Goal: Check status: Check status

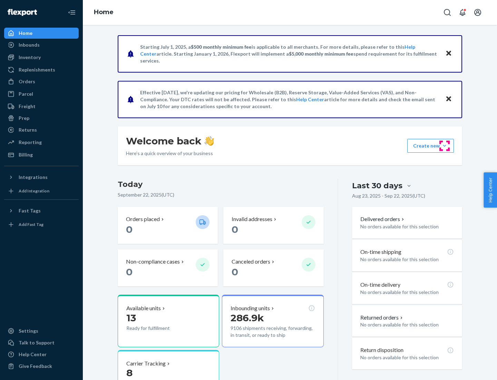
click at [445, 146] on button "Create new Create new inbound Create new order Create new product" at bounding box center [430, 146] width 47 height 14
click at [29, 45] on div "Inbounds" at bounding box center [29, 44] width 21 height 7
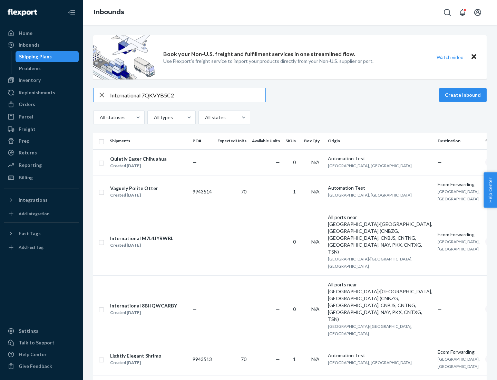
type input "International 7QKVYB5C29"
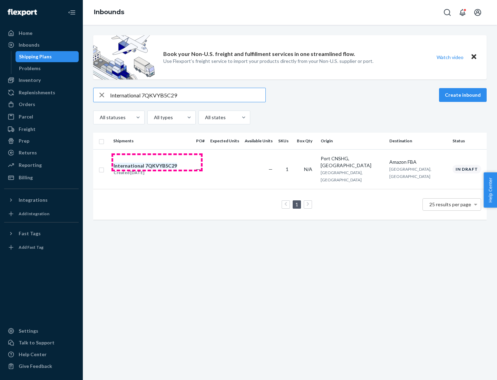
click at [157, 169] on div "Created [DATE]" at bounding box center [146, 172] width 64 height 7
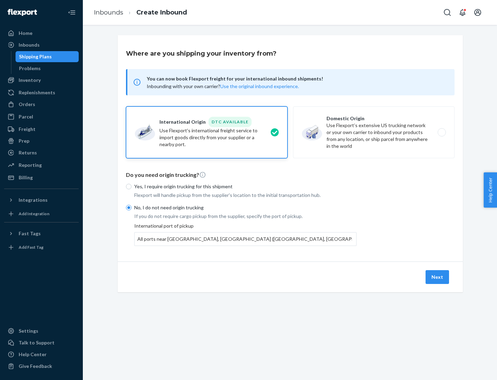
click at [438, 276] on button "Next" at bounding box center [437, 277] width 23 height 14
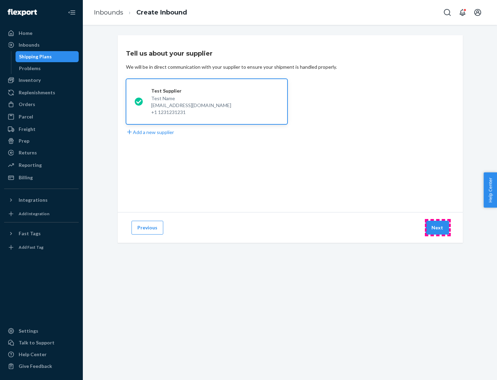
click at [438, 227] on button "Next" at bounding box center [437, 228] width 23 height 14
